Goal: Task Accomplishment & Management: Use online tool/utility

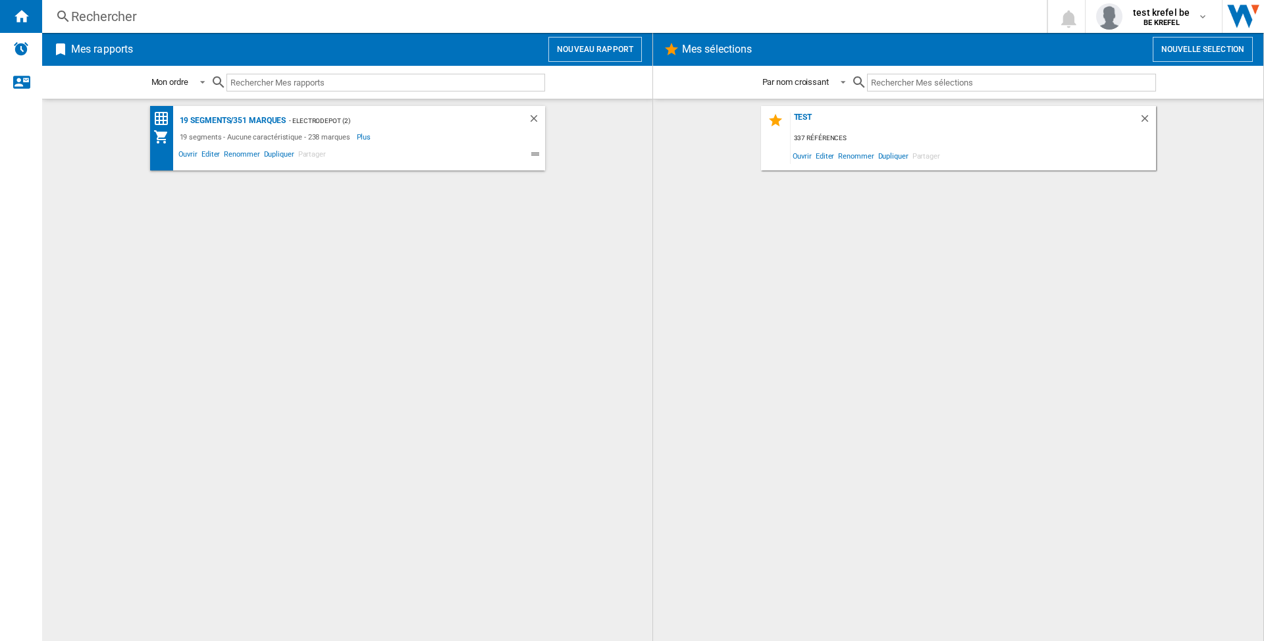
click at [578, 53] on button "Nouveau rapport" at bounding box center [594, 49] width 93 height 25
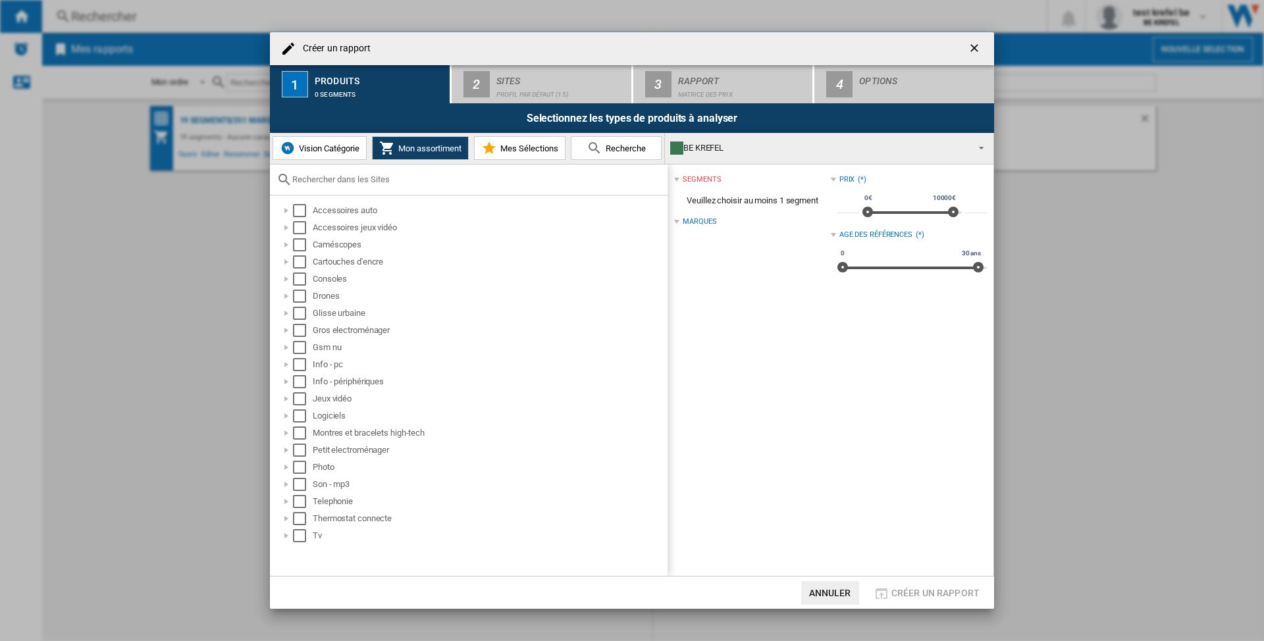
click at [322, 145] on span "Vision Catégorie" at bounding box center [328, 148] width 64 height 10
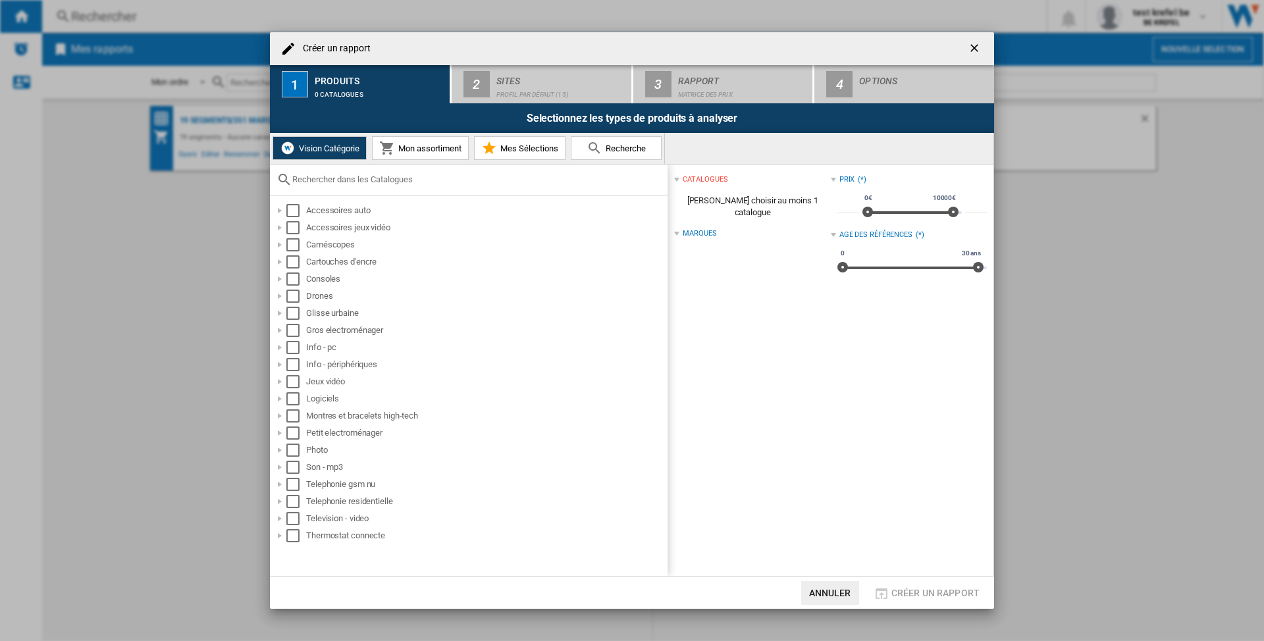
click at [395, 148] on md-icon at bounding box center [387, 148] width 16 height 16
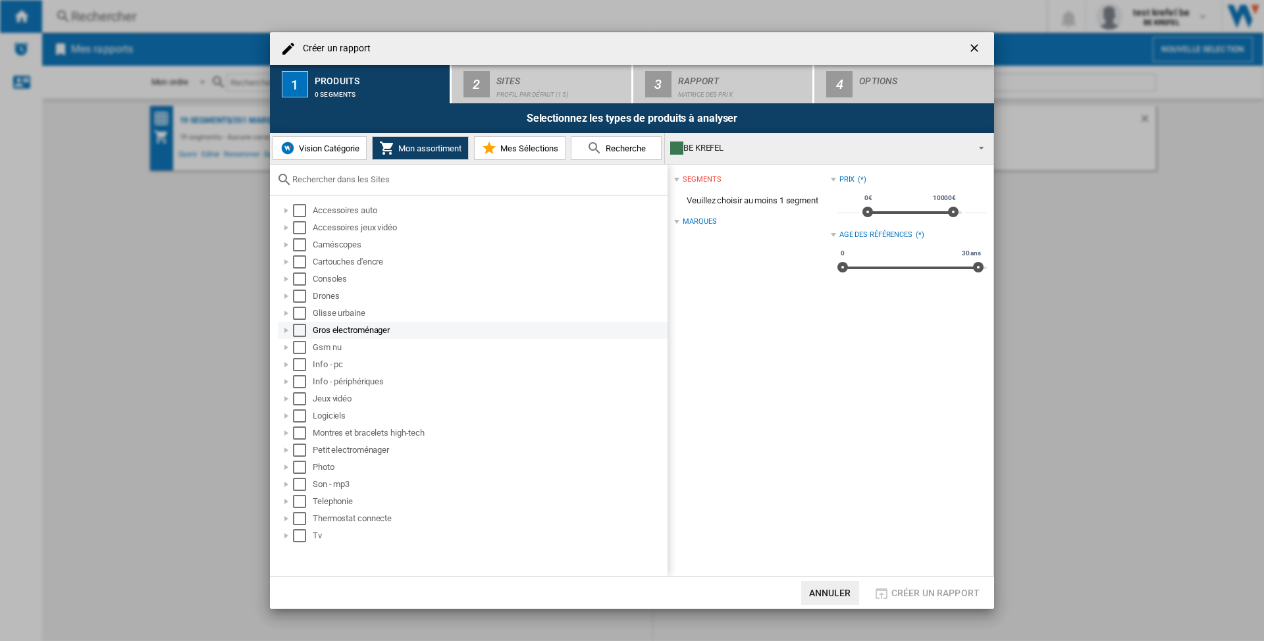
click at [300, 328] on div "Select" at bounding box center [299, 330] width 13 height 13
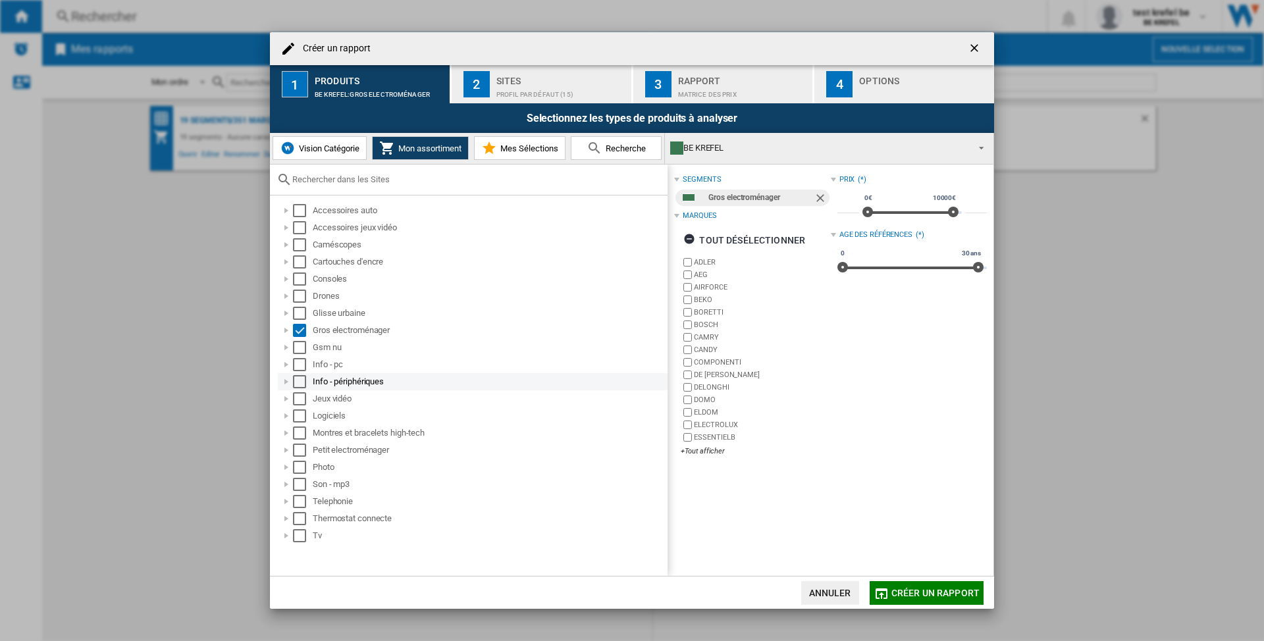
click at [300, 384] on div "Select" at bounding box center [299, 381] width 13 height 13
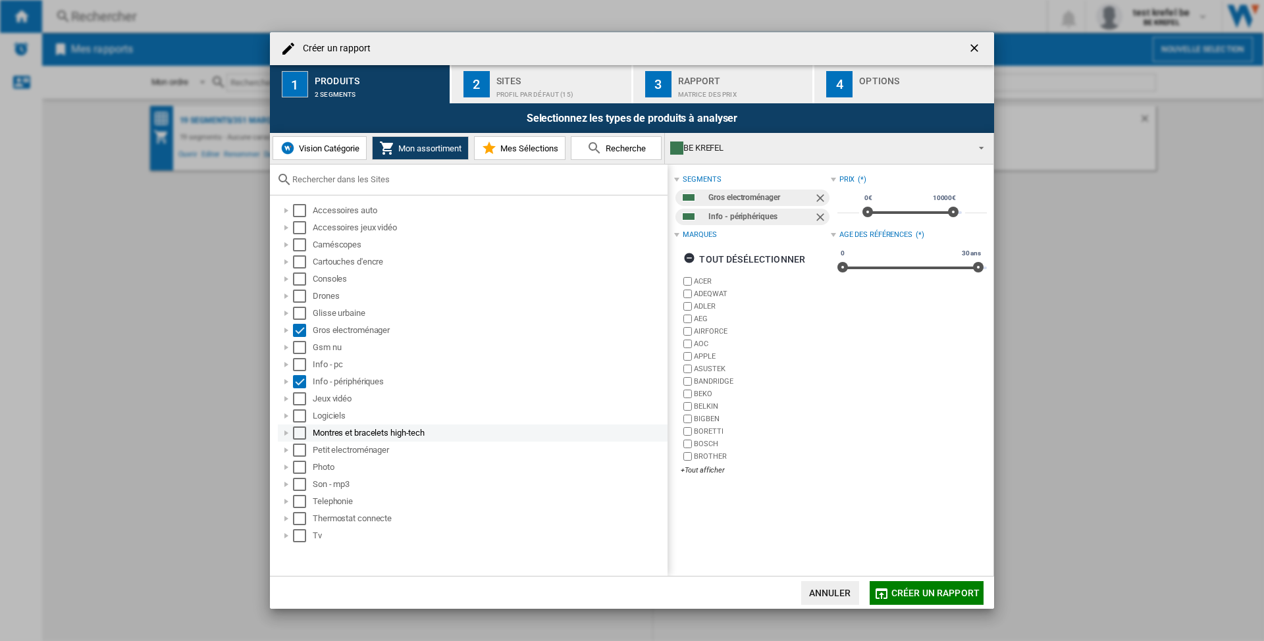
drag, startPoint x: 301, startPoint y: 401, endPoint x: 301, endPoint y: 425, distance: 23.7
click at [301, 400] on div "Select" at bounding box center [299, 398] width 13 height 13
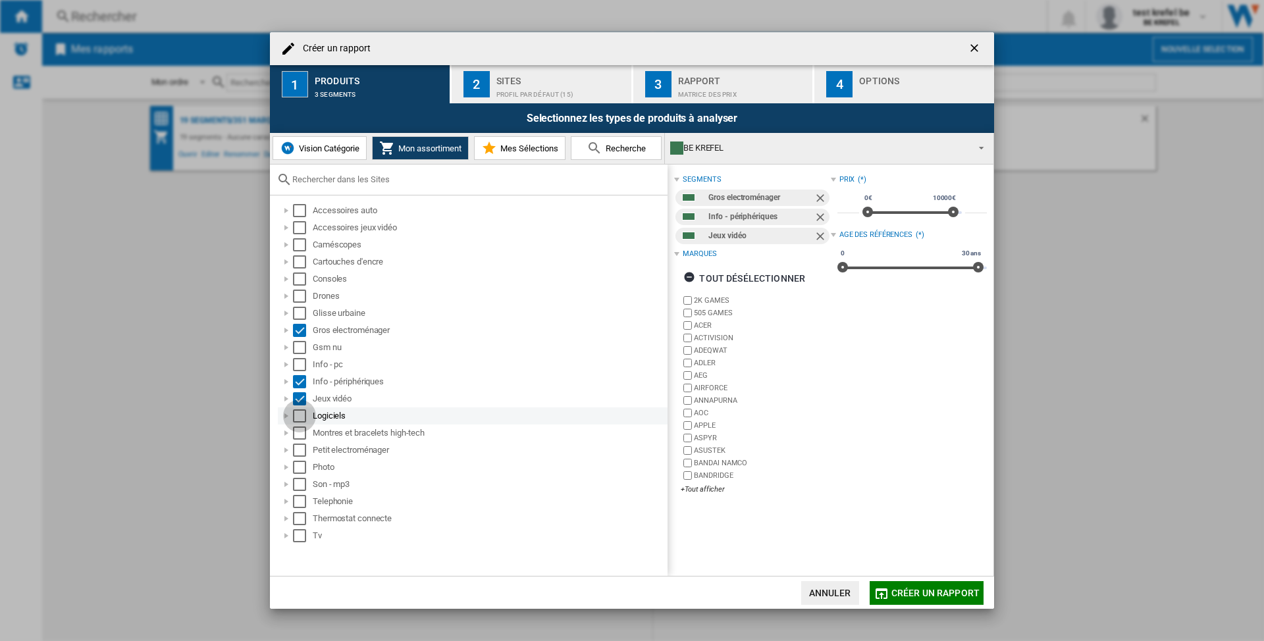
click at [303, 420] on div "Select" at bounding box center [299, 415] width 13 height 13
click at [534, 85] on div "Profil par défaut (15)" at bounding box center [561, 91] width 130 height 14
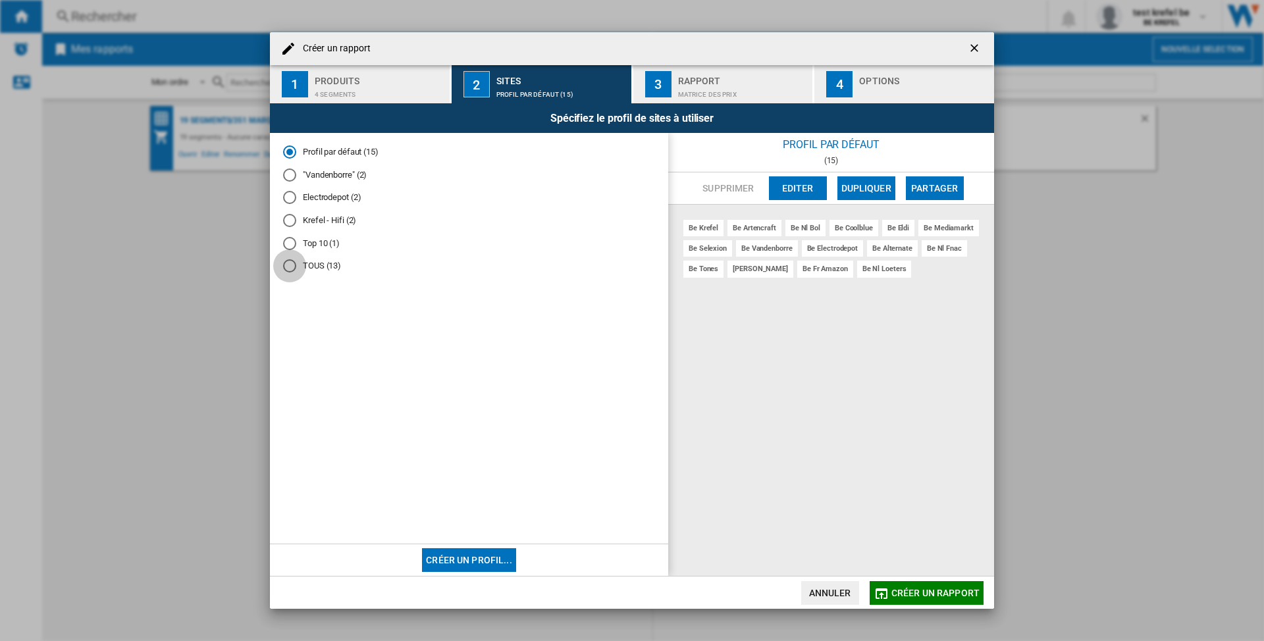
click at [290, 261] on div "TOUS (13)" at bounding box center [289, 265] width 13 height 13
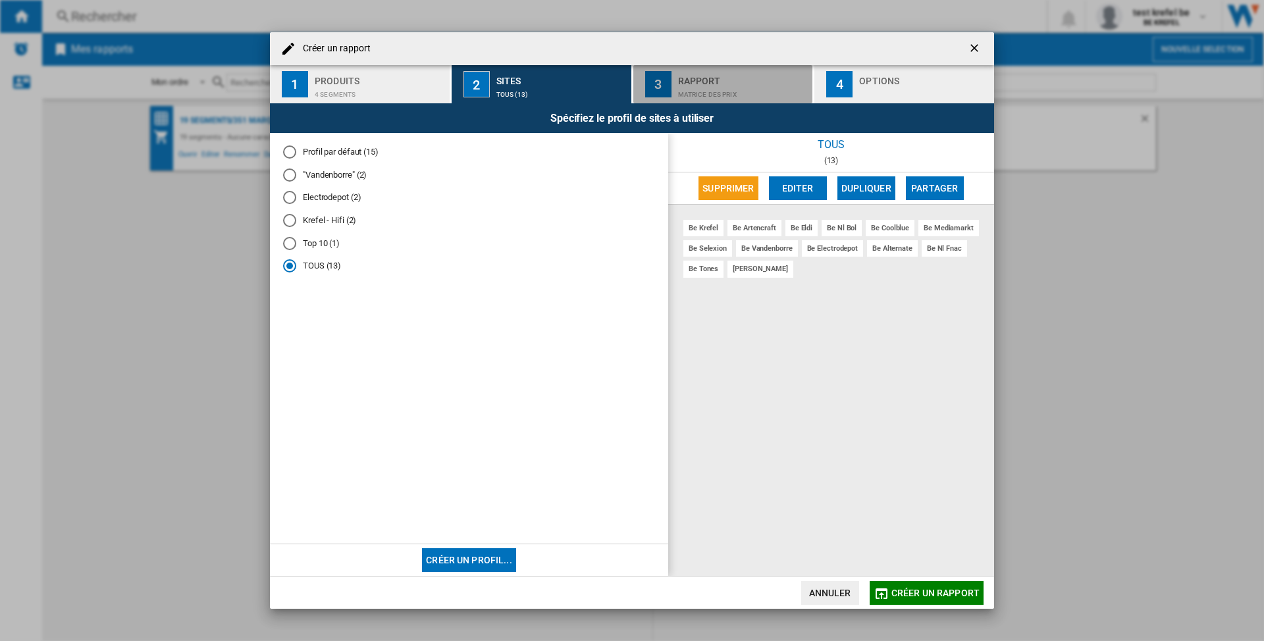
click at [678, 88] on div "Matrice des prix" at bounding box center [743, 91] width 130 height 14
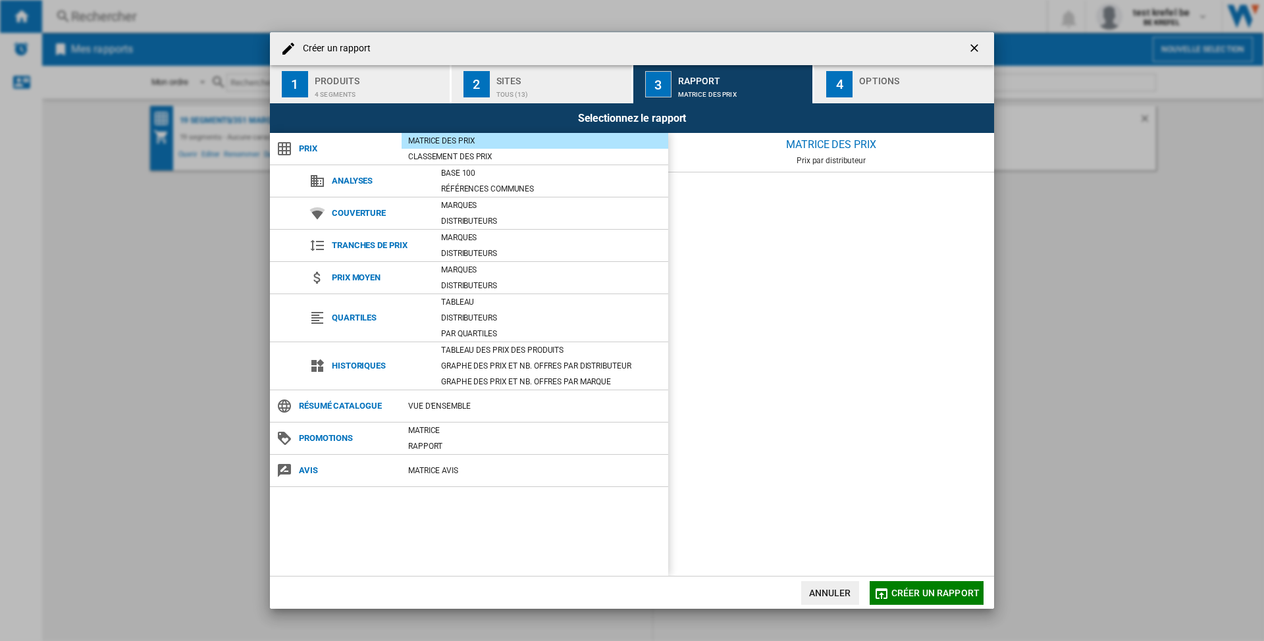
click at [921, 598] on span "Créer un rapport" at bounding box center [935, 593] width 88 height 11
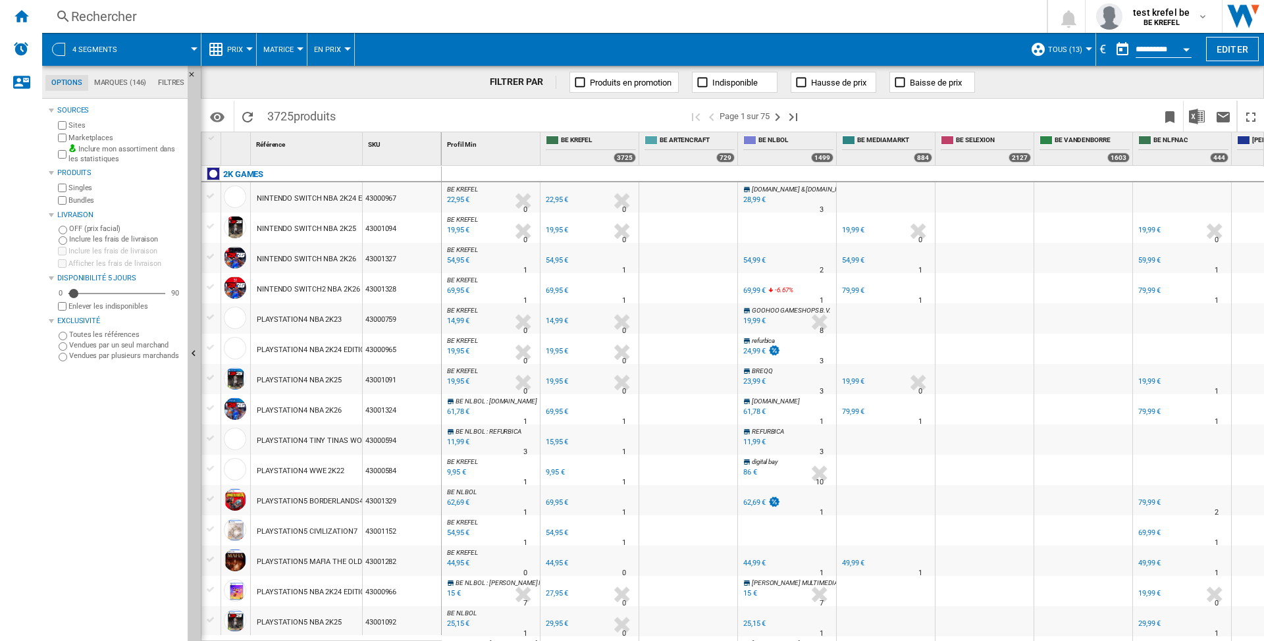
click at [247, 49] on div at bounding box center [249, 48] width 7 height 3
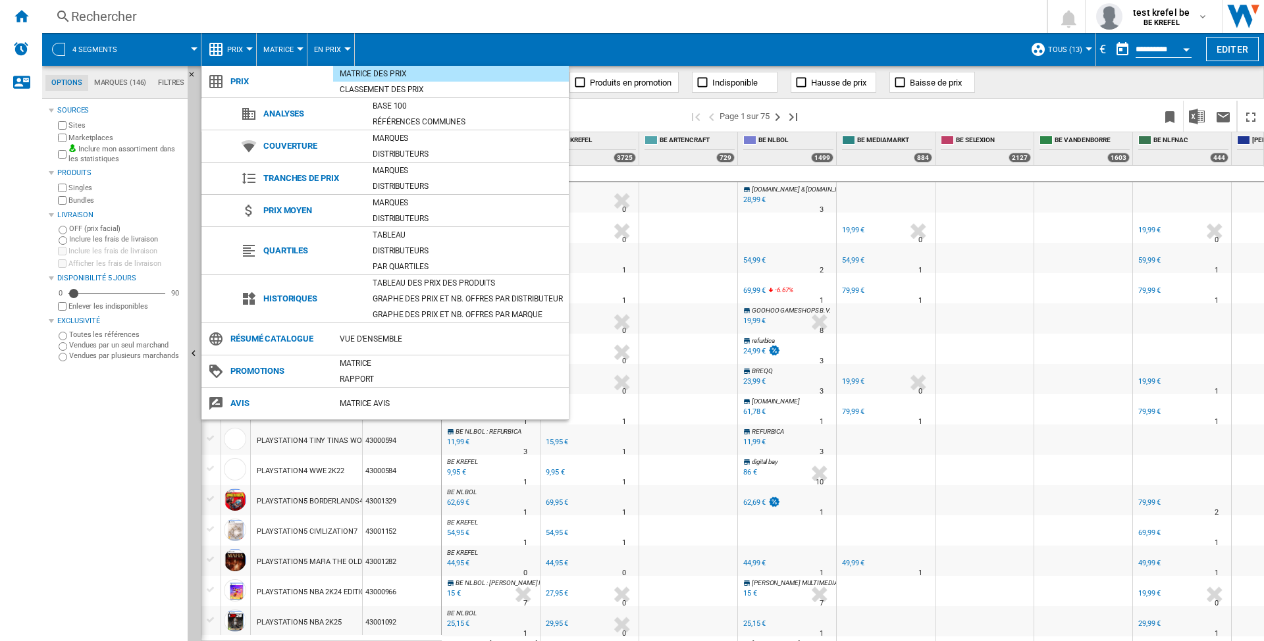
click at [244, 46] on md-backdrop at bounding box center [632, 320] width 1264 height 641
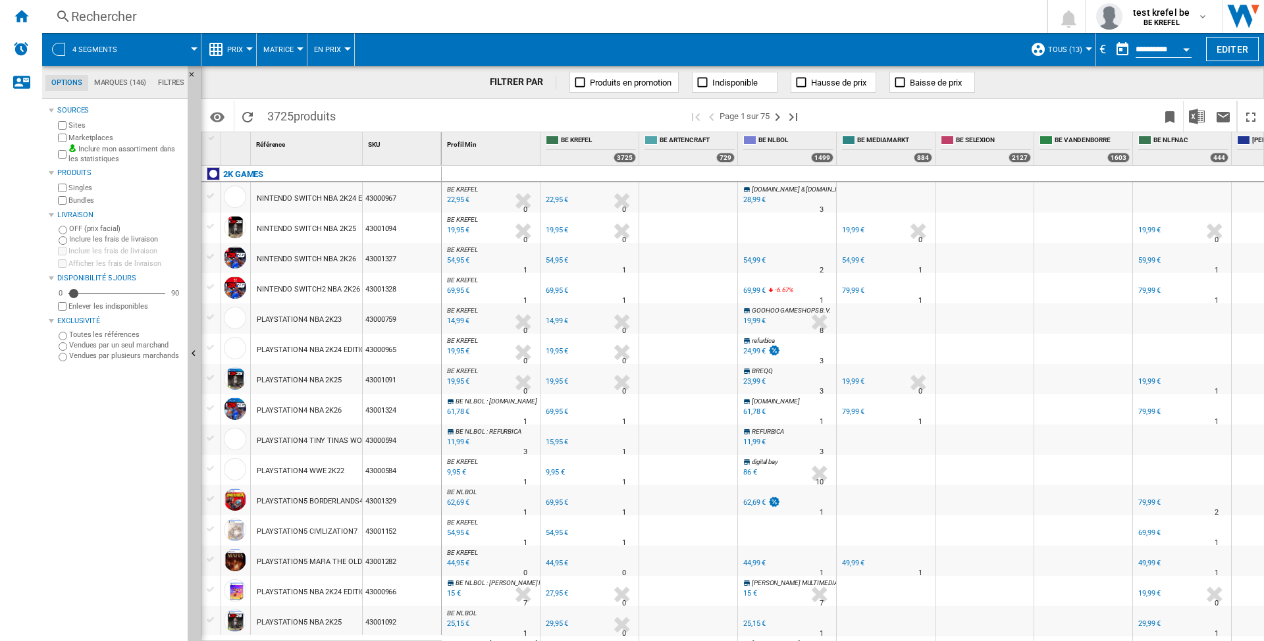
click at [247, 51] on button "Prix" at bounding box center [238, 49] width 22 height 33
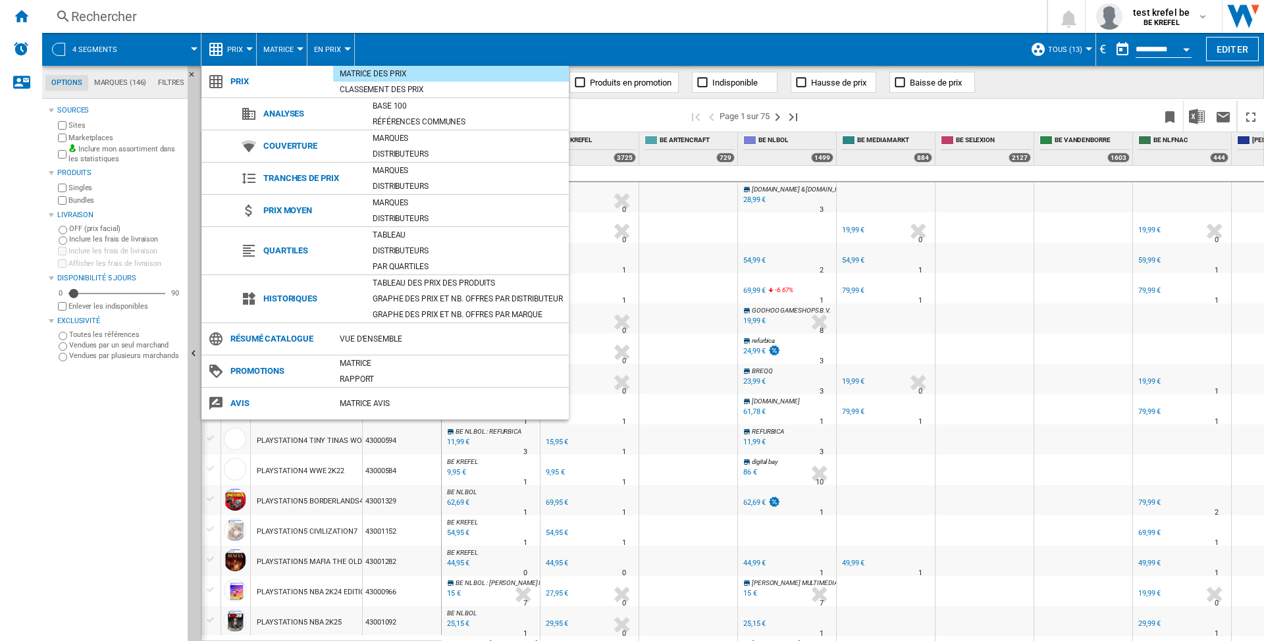
click at [247, 47] on md-backdrop at bounding box center [632, 320] width 1264 height 641
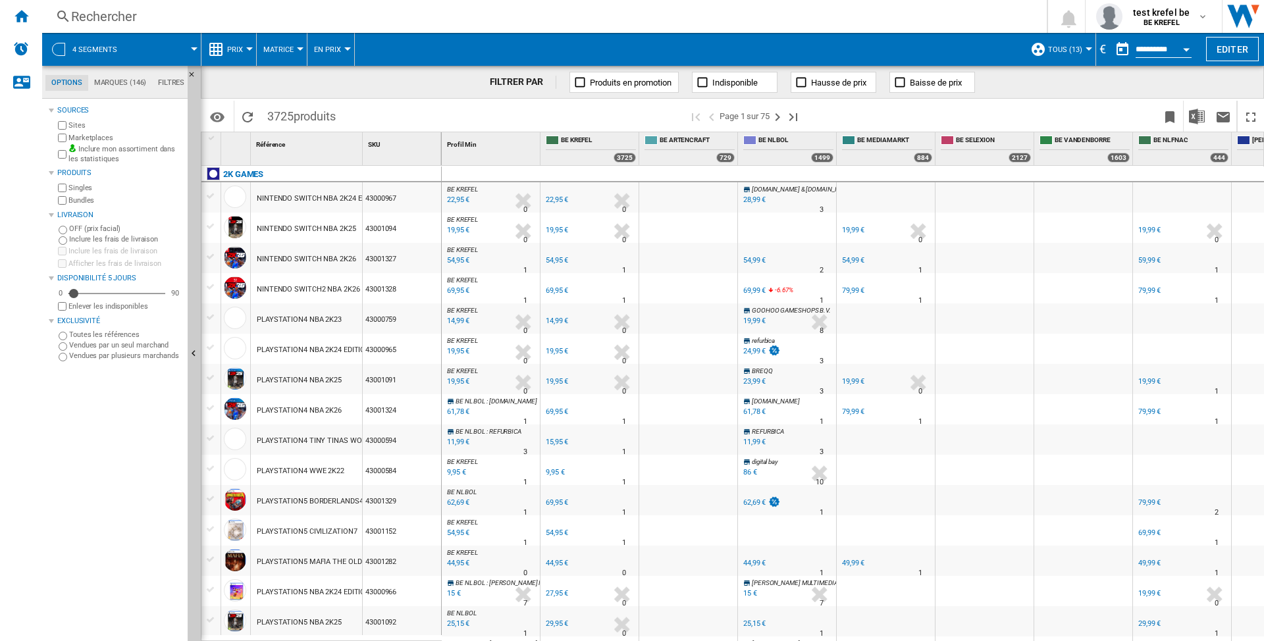
click at [245, 54] on button "Prix" at bounding box center [238, 49] width 22 height 33
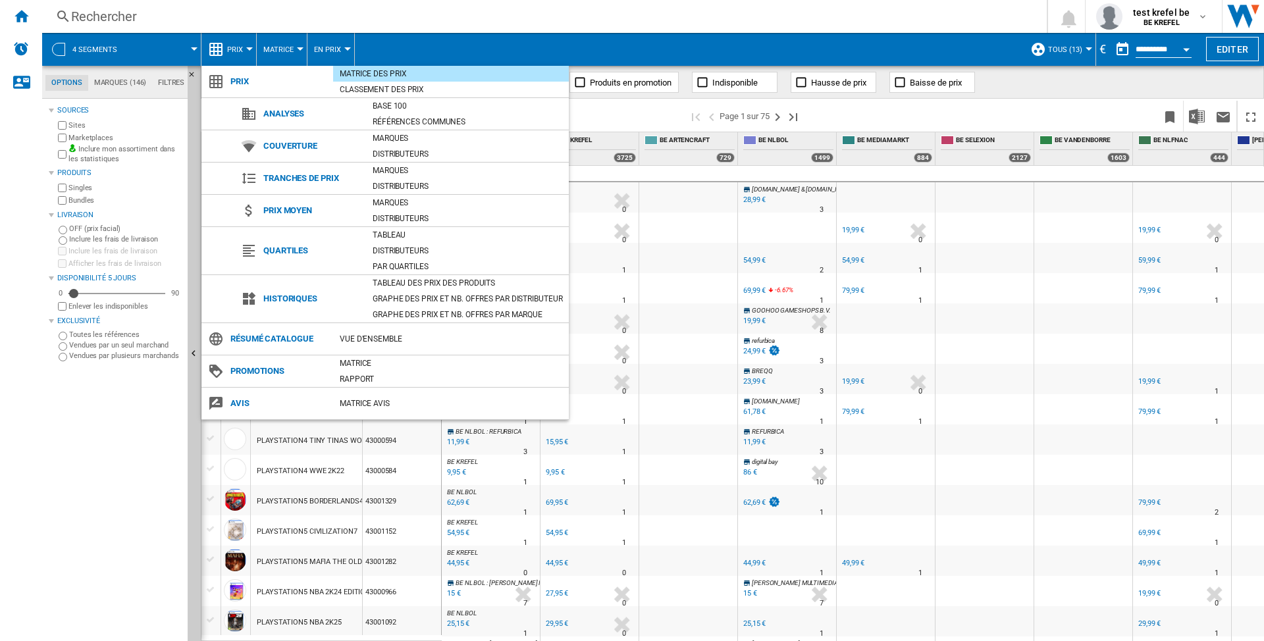
click at [1203, 14] on md-backdrop at bounding box center [632, 320] width 1264 height 641
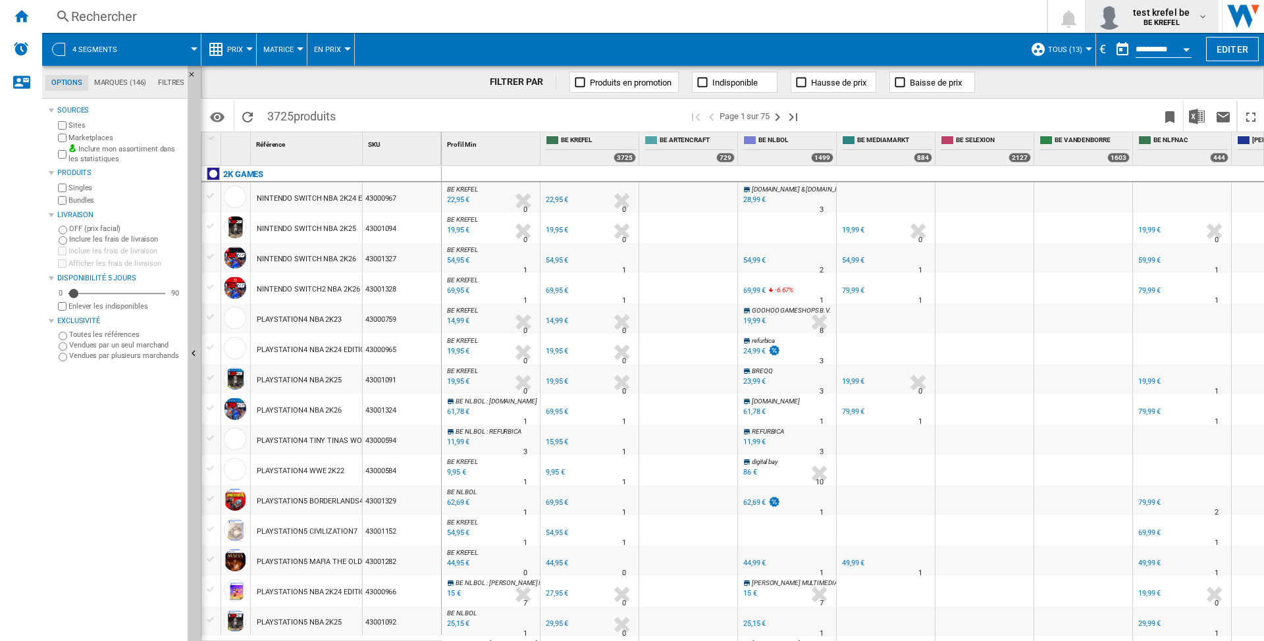
click at [1204, 14] on md-icon "button" at bounding box center [1202, 16] width 11 height 11
click at [1162, 77] on button "Mes paramètres" at bounding box center [1148, 77] width 126 height 26
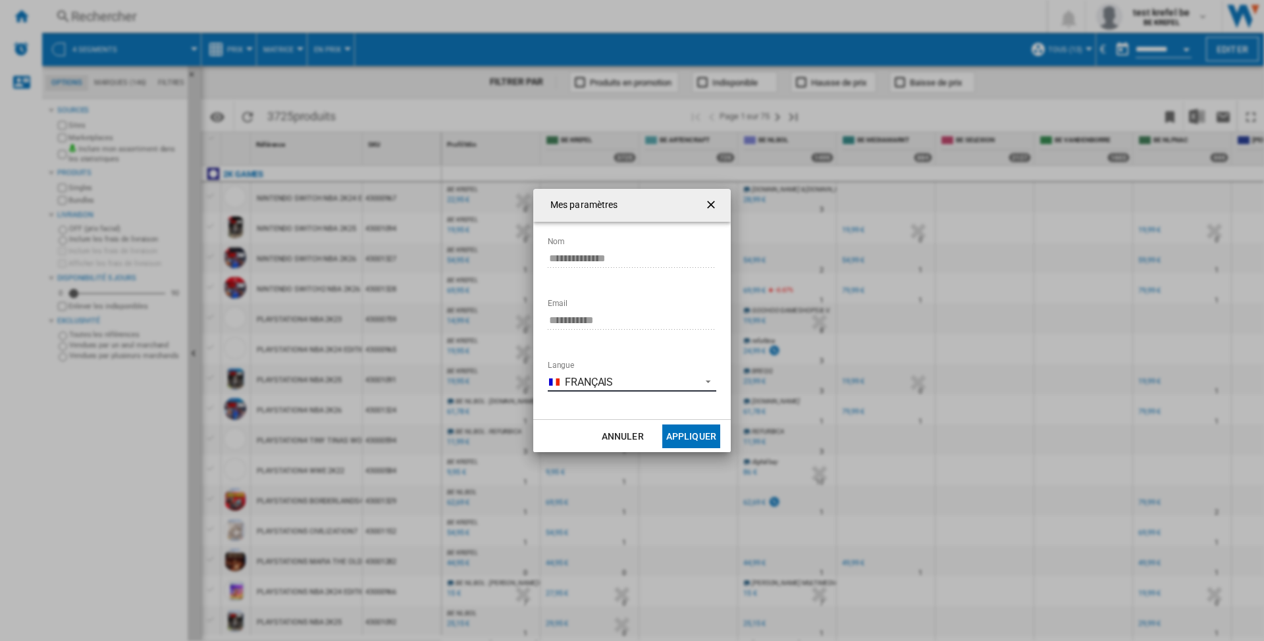
click at [708, 374] on span "Langue: \a\9\9\9\9\9\9\9\a\9 \a\9 Français\a\9\9\9\9\9\9\9\a\9\9\9" at bounding box center [704, 380] width 16 height 12
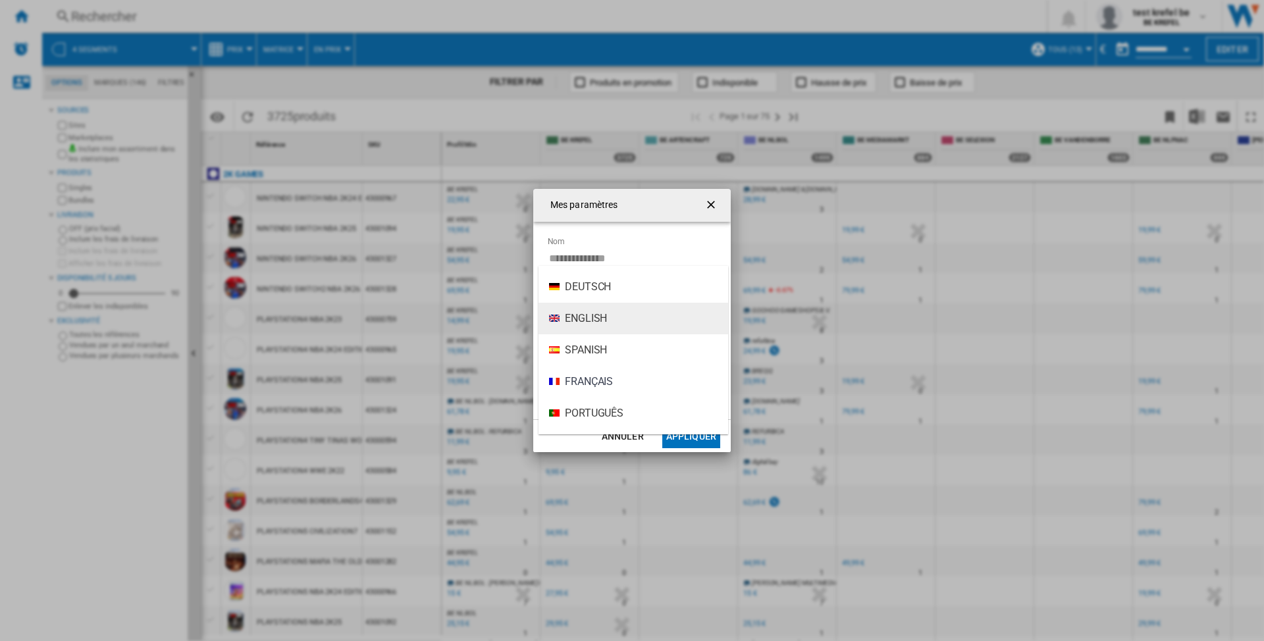
click at [590, 315] on span "English" at bounding box center [586, 318] width 42 height 14
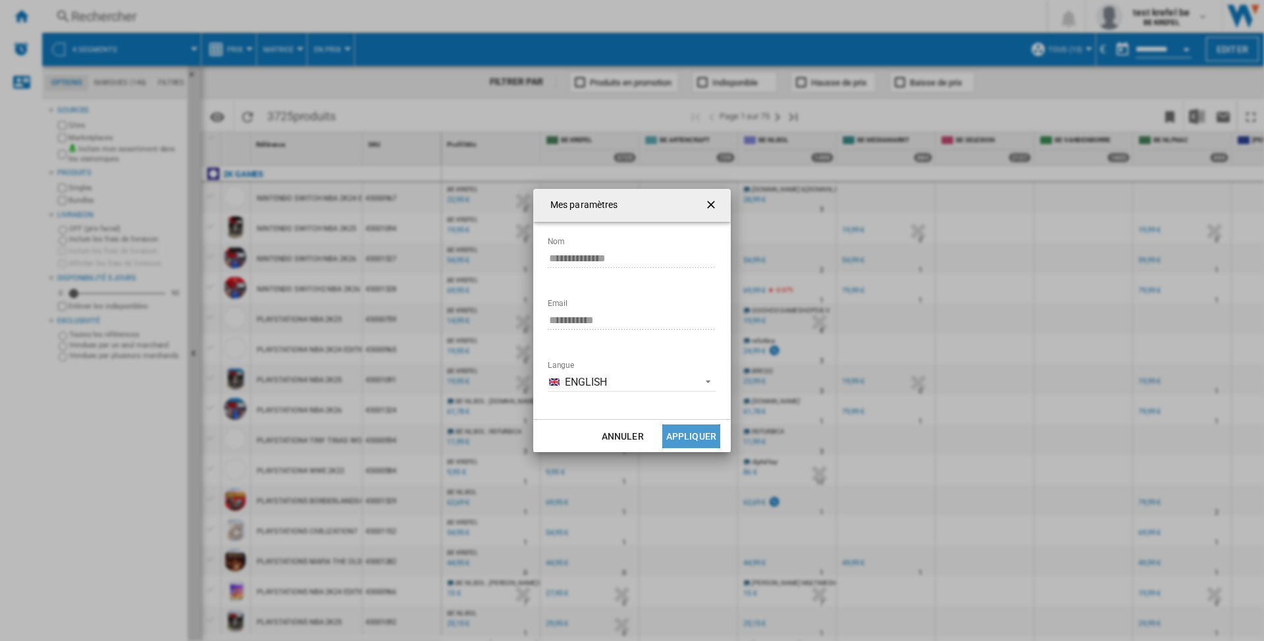
click at [679, 440] on button "Appliquer" at bounding box center [691, 437] width 58 height 24
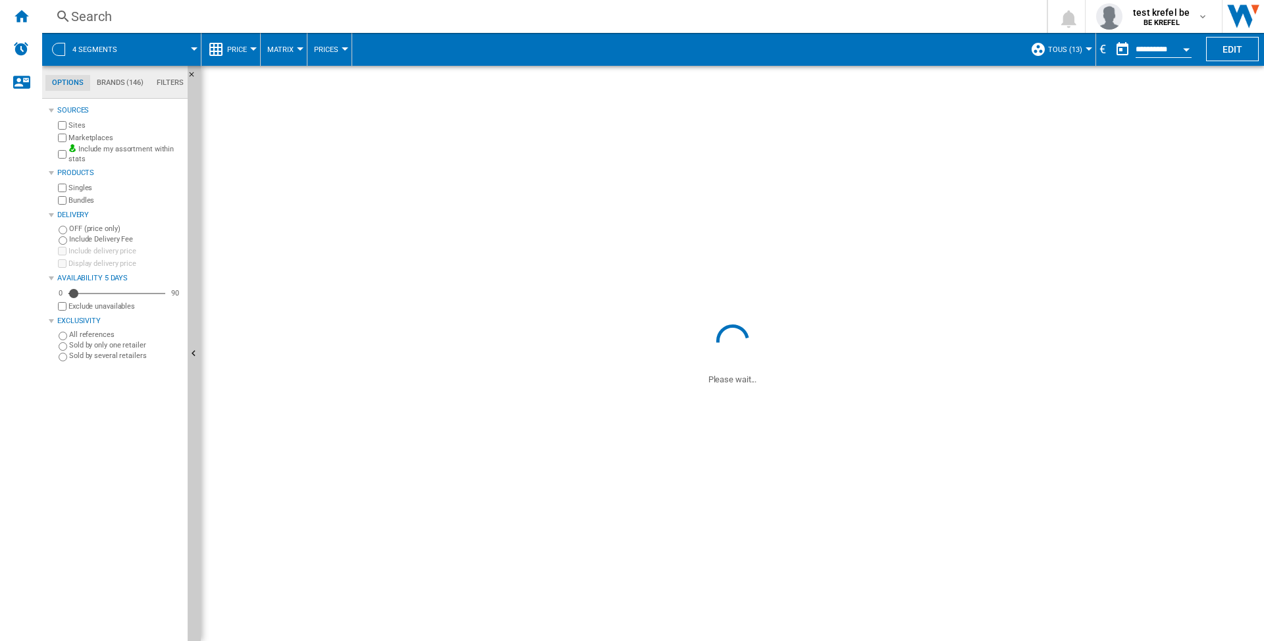
click at [255, 50] on md-menu "Price Price Price Matrix Price Ranking Analytics Base 100 Shared references Cov…" at bounding box center [230, 49] width 59 height 33
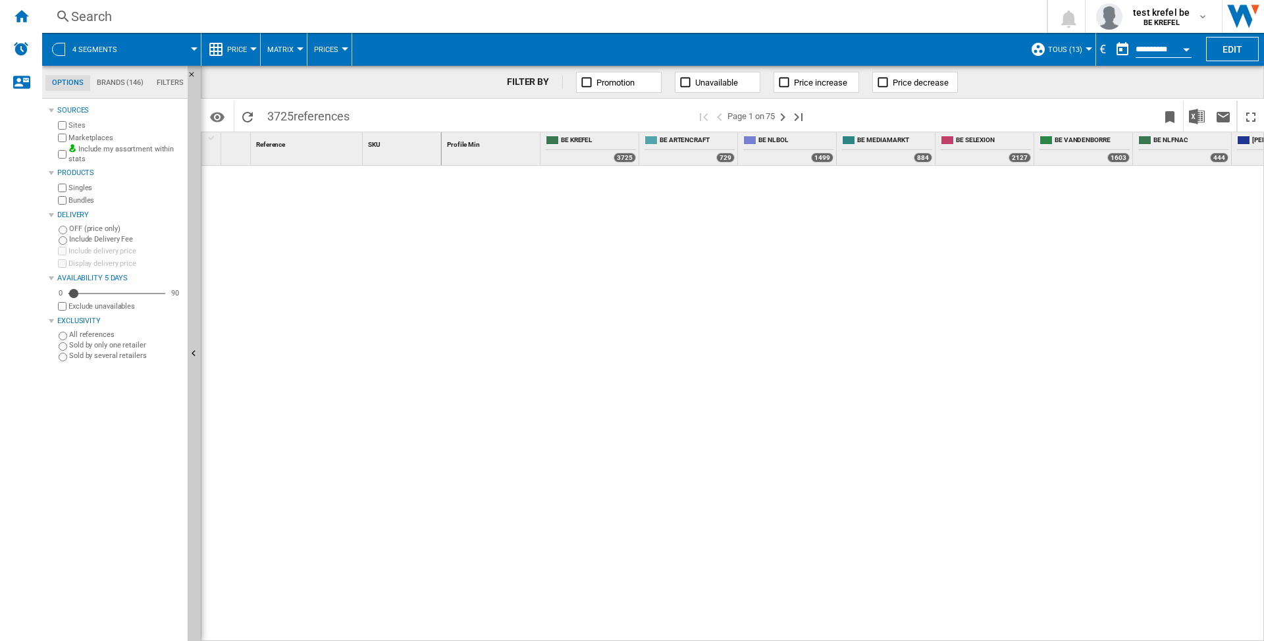
click at [248, 48] on button "Price" at bounding box center [240, 49] width 26 height 33
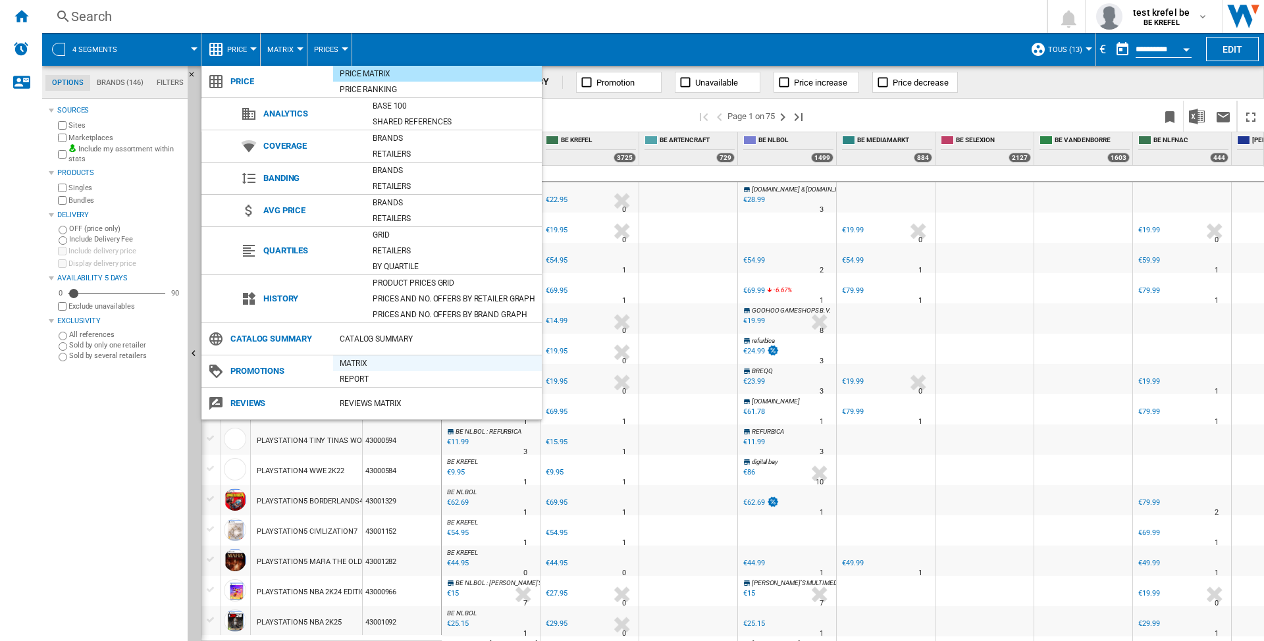
click at [358, 363] on div "Matrix" at bounding box center [437, 363] width 209 height 13
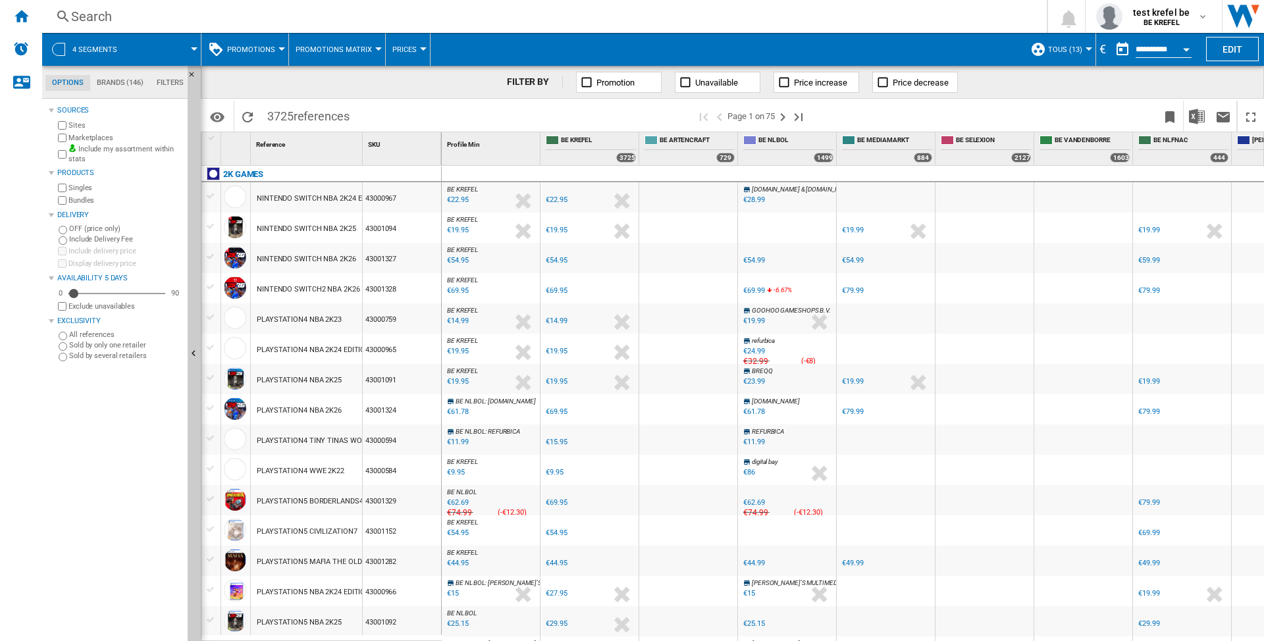
click at [59, 311] on div "Exclude unavailables" at bounding box center [118, 306] width 127 height 13
click at [192, 45] on span at bounding box center [165, 49] width 59 height 33
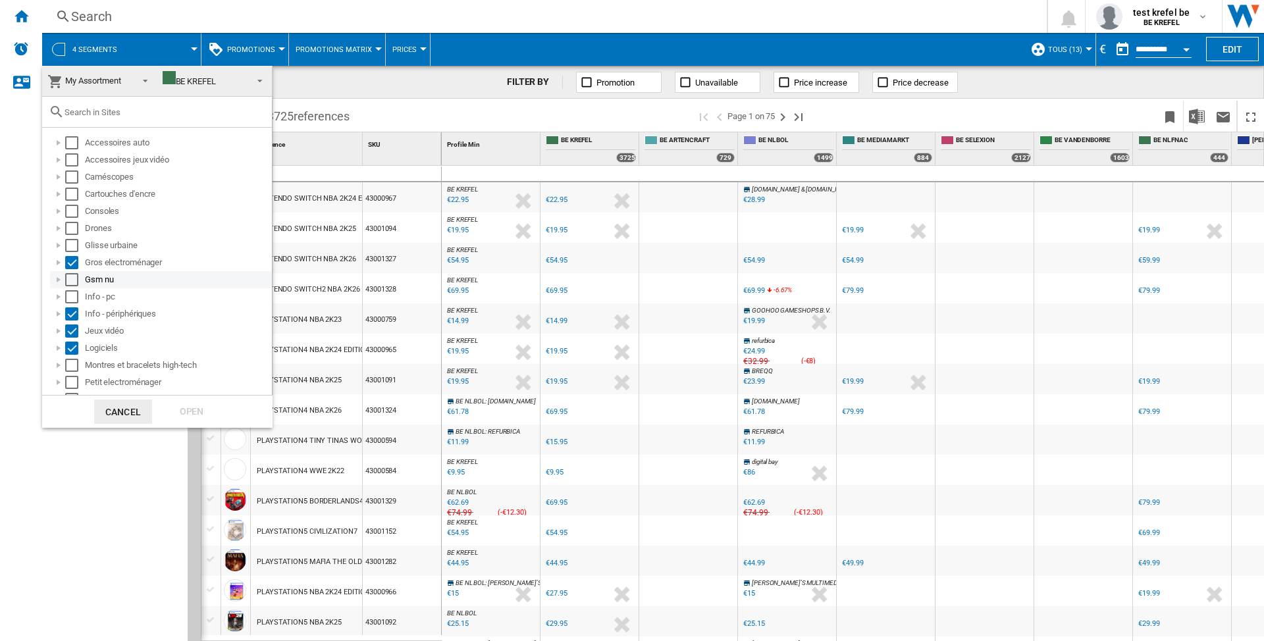
click at [68, 279] on div "Select" at bounding box center [71, 279] width 13 height 13
click at [68, 297] on div "Select" at bounding box center [71, 296] width 13 height 13
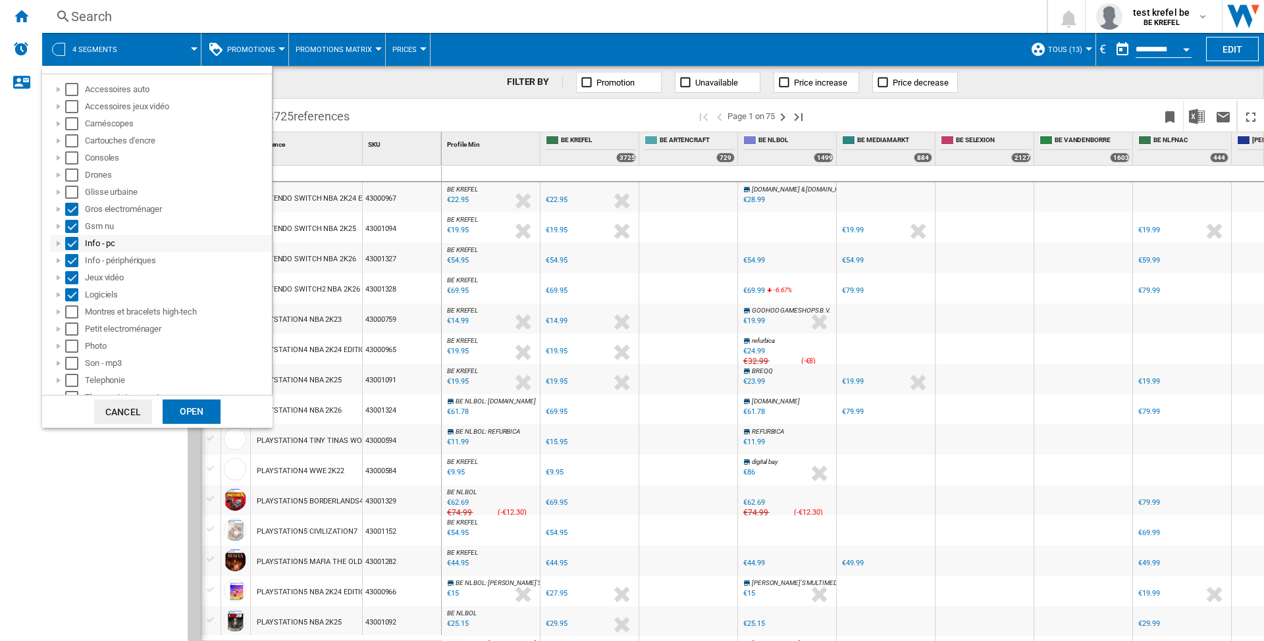
scroll to position [82, 0]
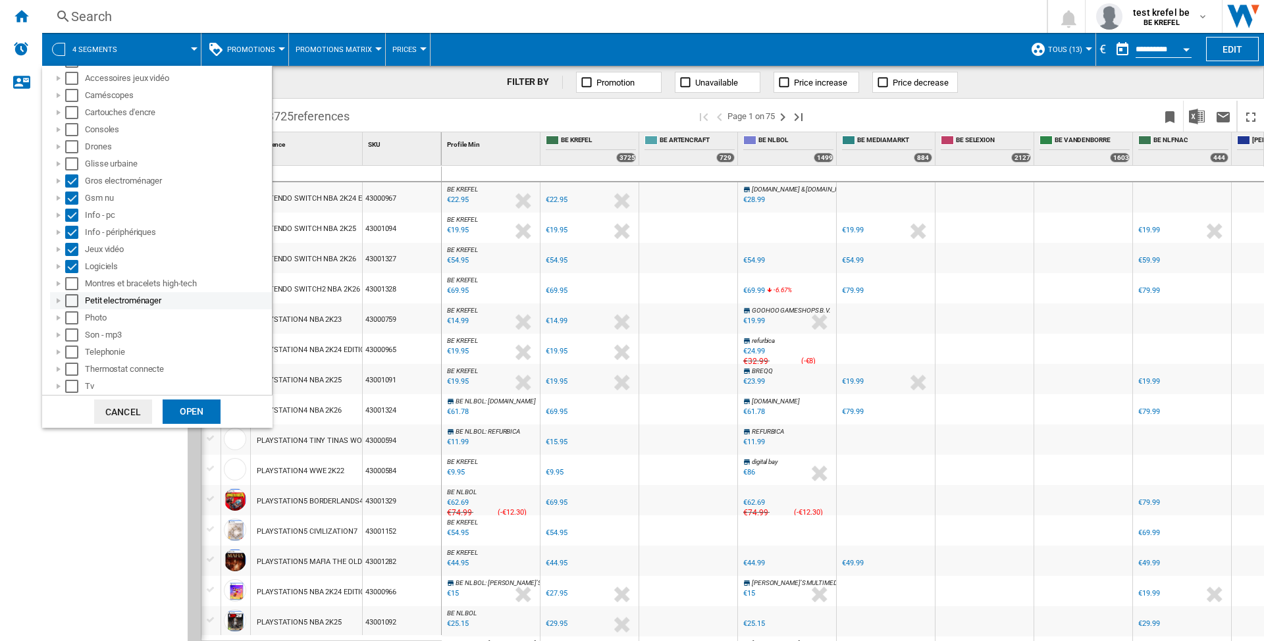
click at [72, 298] on div "Select" at bounding box center [71, 300] width 13 height 13
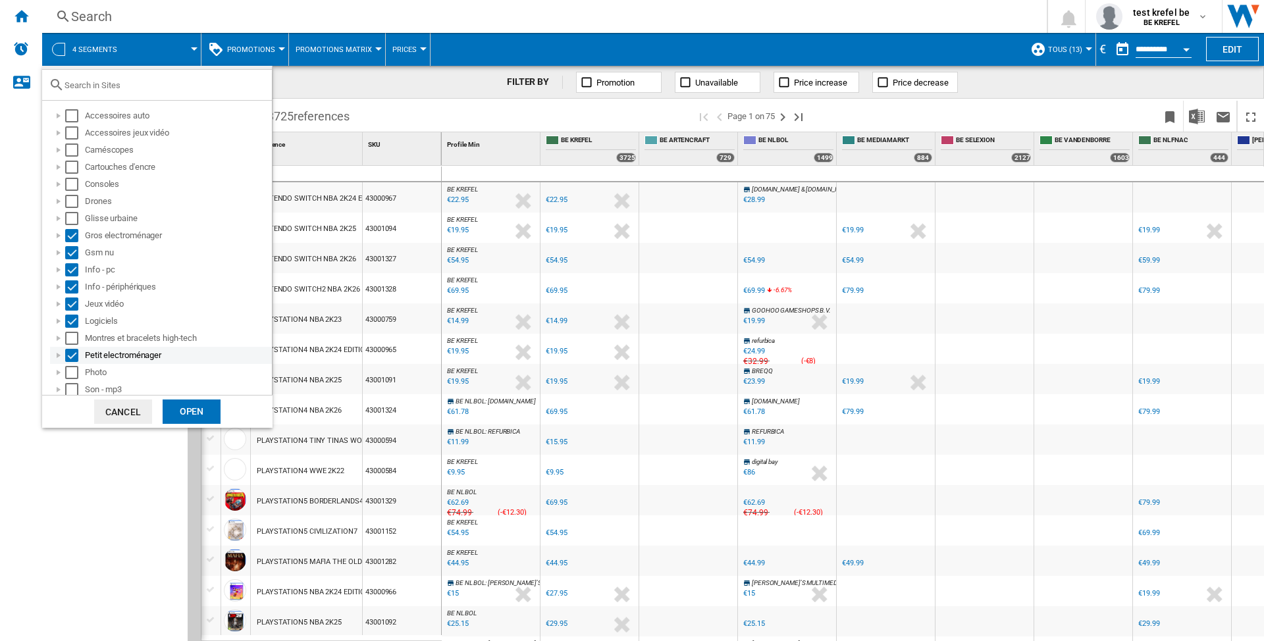
scroll to position [0, 0]
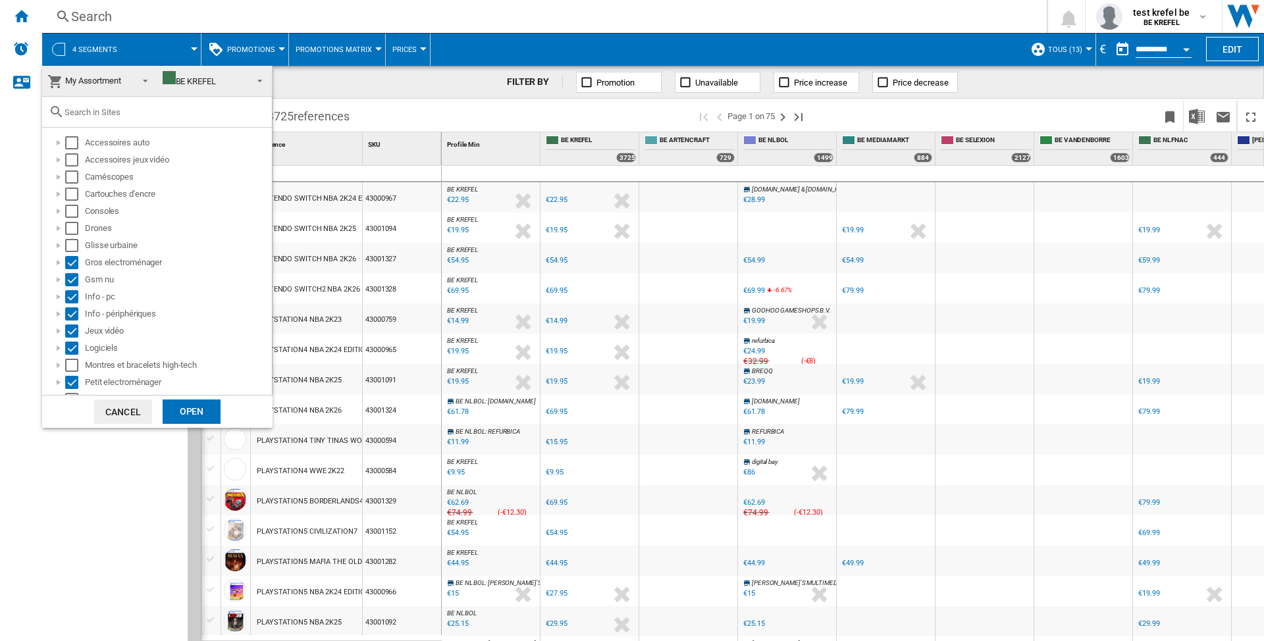
click at [182, 409] on div "Open" at bounding box center [192, 412] width 58 height 24
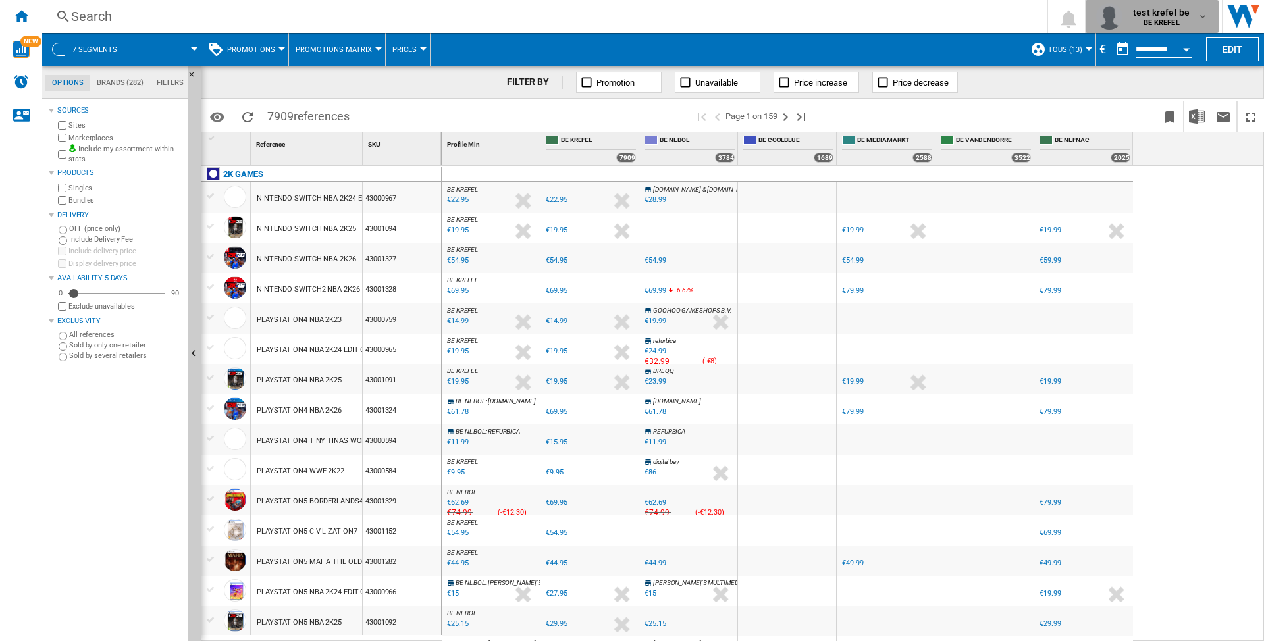
click at [1197, 19] on md-icon "button" at bounding box center [1202, 16] width 11 height 11
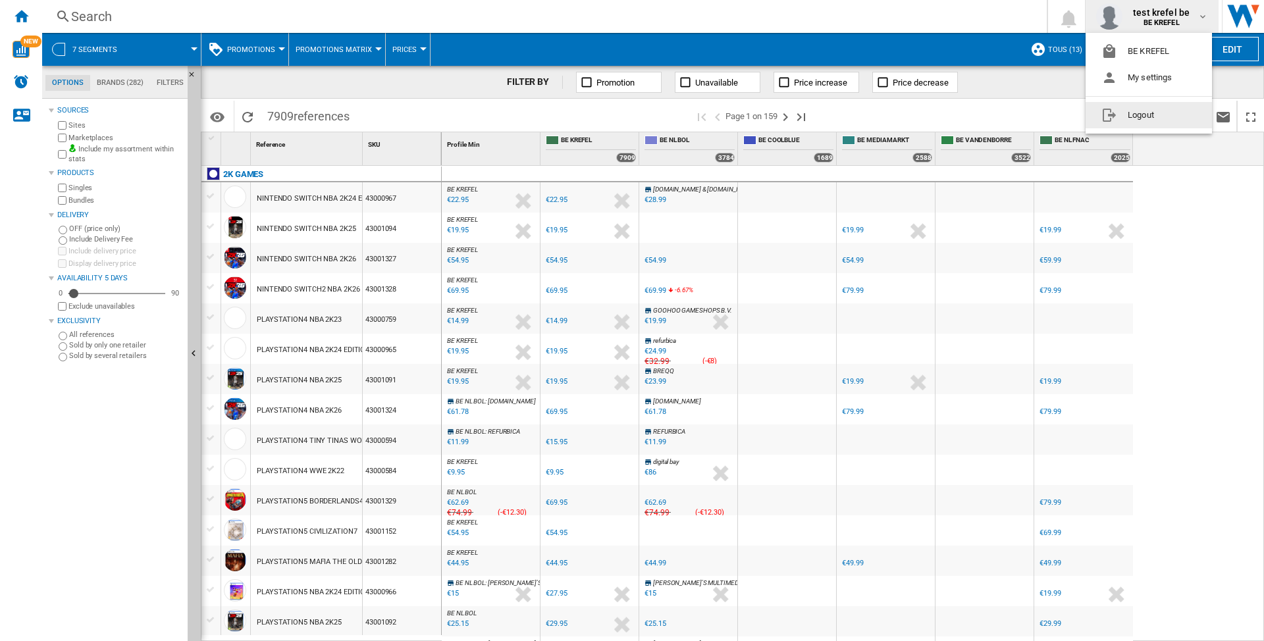
click at [1139, 109] on button "Logout" at bounding box center [1148, 115] width 126 height 26
